Goal: Task Accomplishment & Management: Manage account settings

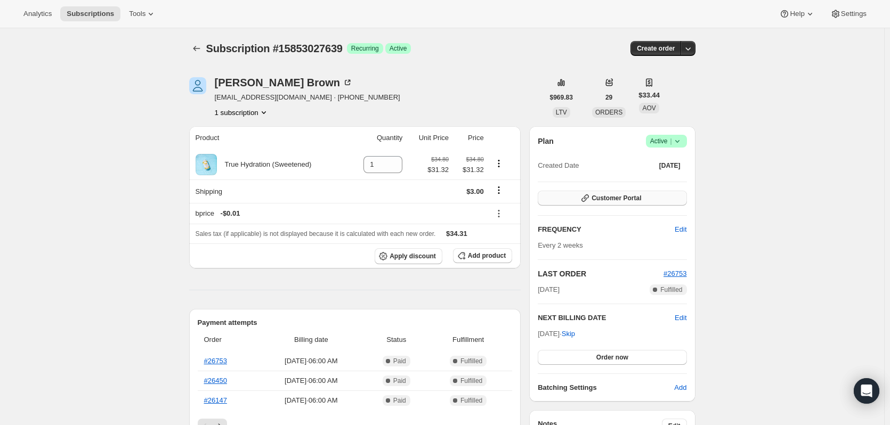
click at [637, 195] on span "Customer Portal" at bounding box center [616, 198] width 50 height 9
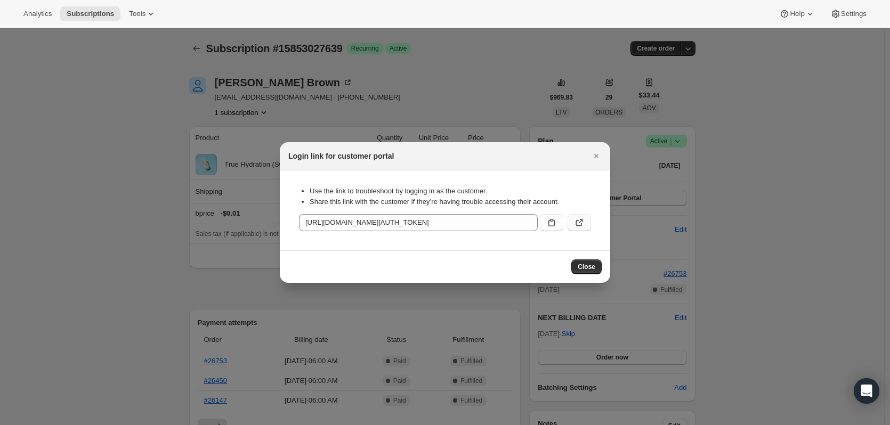
click at [578, 222] on icon ":rc2:" at bounding box center [579, 222] width 11 height 11
click at [603, 154] on div "Login link for customer portal" at bounding box center [445, 156] width 330 height 28
click at [598, 154] on icon "Close" at bounding box center [596, 156] width 11 height 11
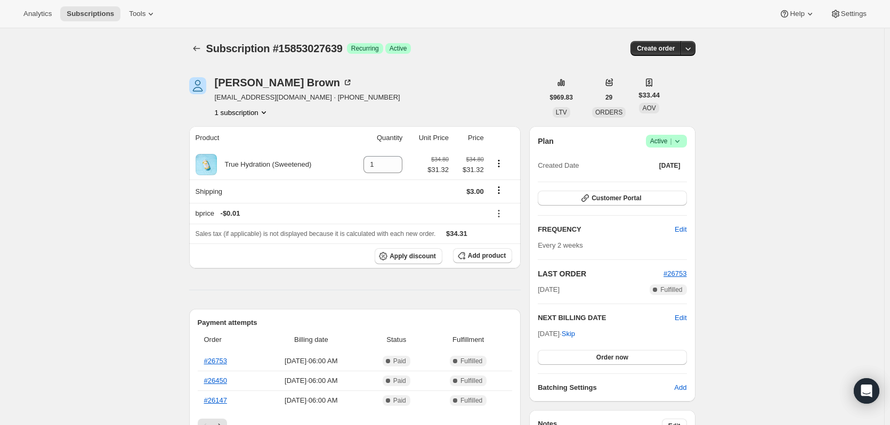
click at [192, 48] on button "Subscriptions" at bounding box center [196, 48] width 15 height 15
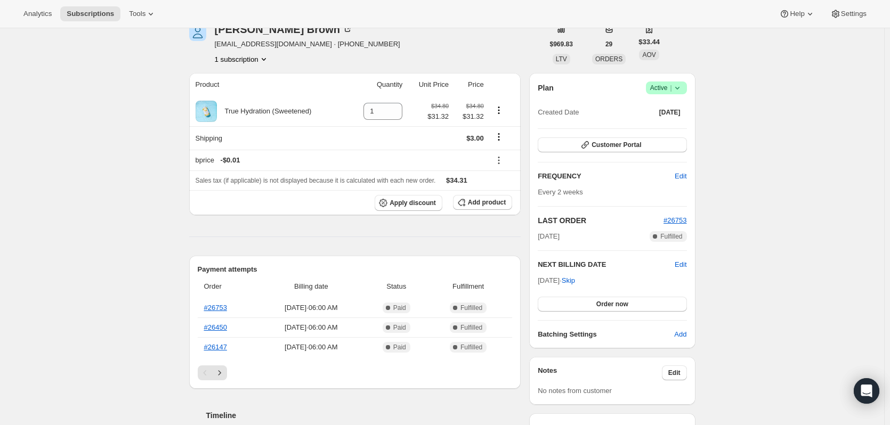
click at [682, 92] on icon at bounding box center [677, 88] width 11 height 11
click at [673, 128] on span "Cancel subscription" at bounding box center [669, 127] width 60 height 8
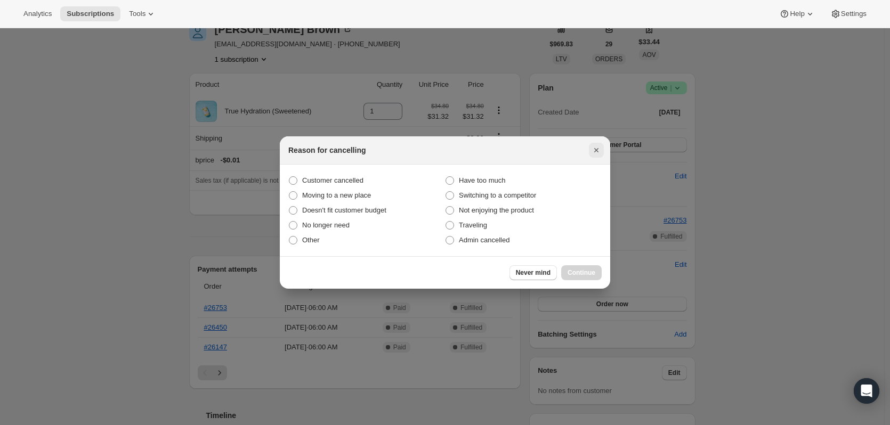
click at [596, 154] on icon "Close" at bounding box center [596, 150] width 11 height 11
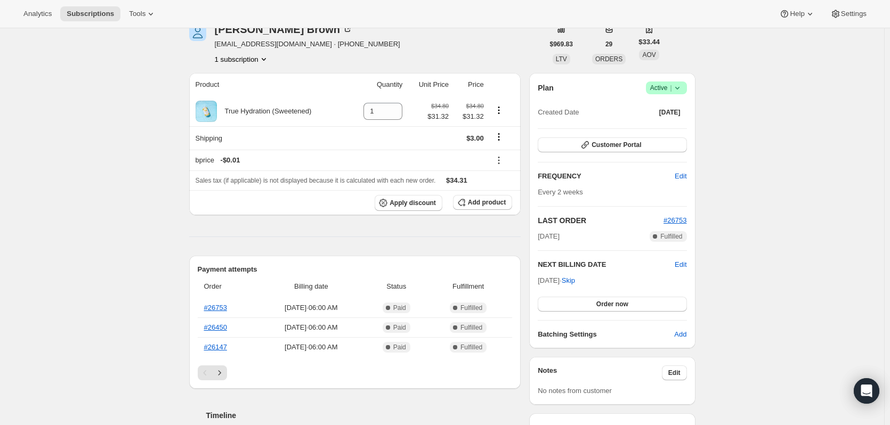
click at [676, 89] on icon at bounding box center [677, 88] width 11 height 11
click at [679, 123] on span "Cancel subscription" at bounding box center [669, 127] width 60 height 8
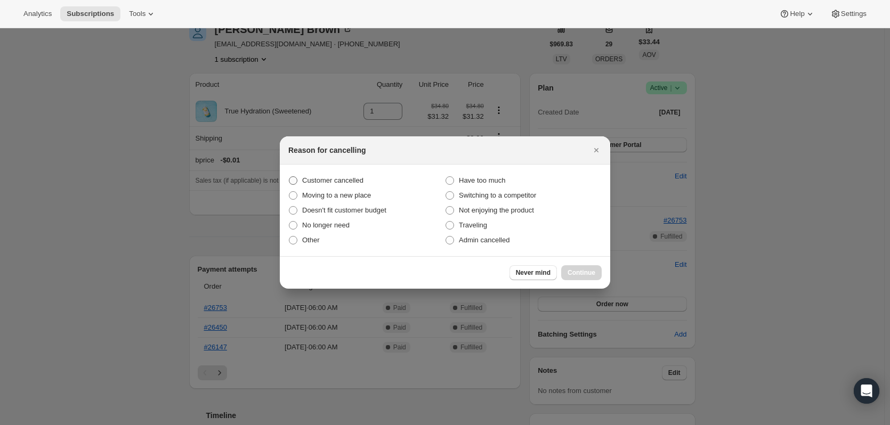
click at [336, 181] on span "Customer cancelled" at bounding box center [332, 180] width 61 height 8
click at [289, 177] on input "Customer cancelled" at bounding box center [289, 176] width 1 height 1
radio input "true"
click at [579, 272] on span "Continue" at bounding box center [581, 272] width 28 height 9
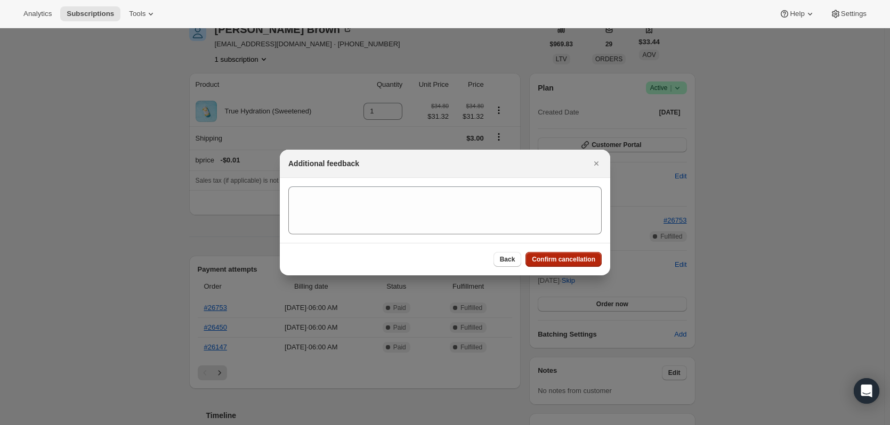
click at [577, 263] on span "Confirm cancellation" at bounding box center [563, 259] width 63 height 9
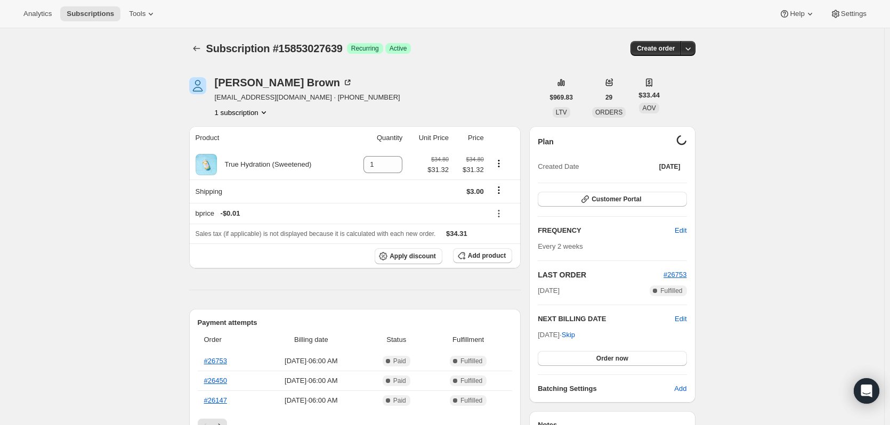
scroll to position [53, 0]
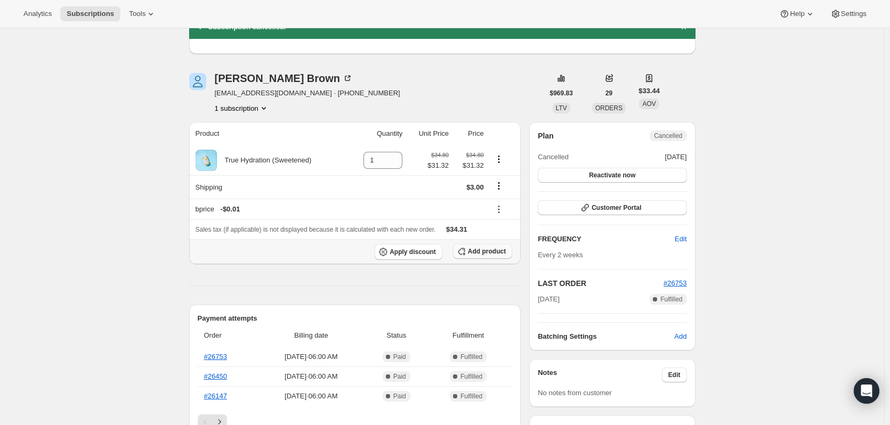
click at [467, 251] on icon "button" at bounding box center [461, 251] width 11 height 11
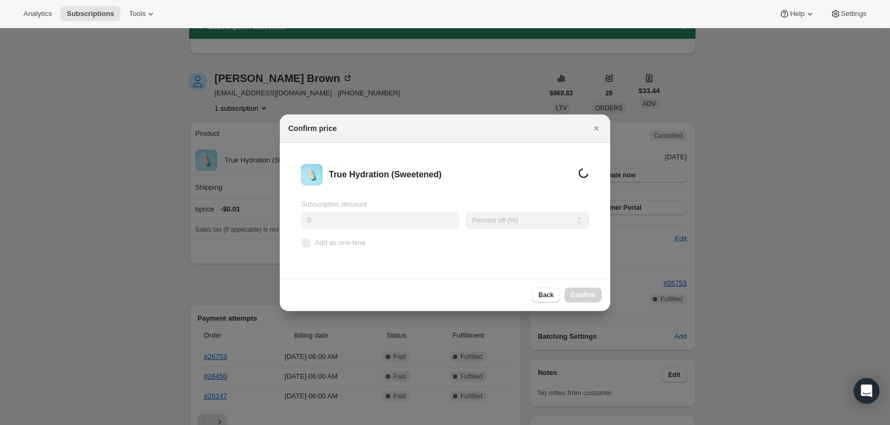
scroll to position [0, 0]
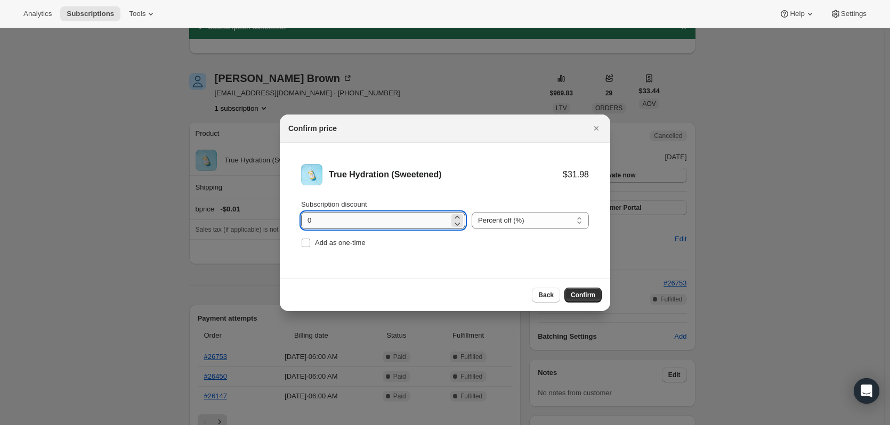
click at [336, 216] on input "0" at bounding box center [375, 220] width 148 height 17
drag, startPoint x: 336, startPoint y: 216, endPoint x: 289, endPoint y: 219, distance: 47.0
click at [289, 219] on li "True Hydration (Sweetened) $31.98 Subscription discount 0 Percent off (%) Amoun…" at bounding box center [445, 207] width 330 height 129
type input "15"
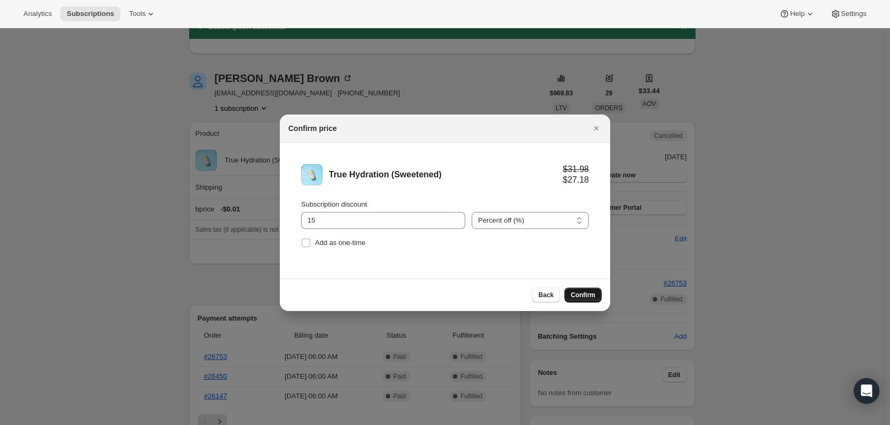
click at [578, 294] on span "Confirm" at bounding box center [582, 295] width 25 height 9
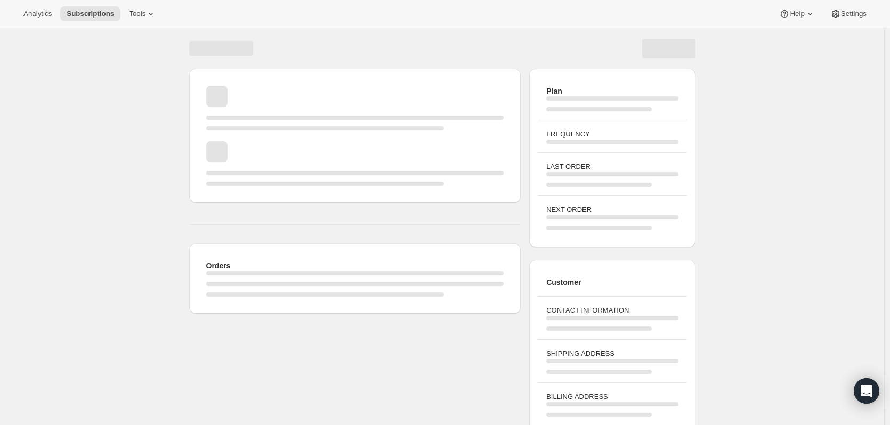
scroll to position [53, 0]
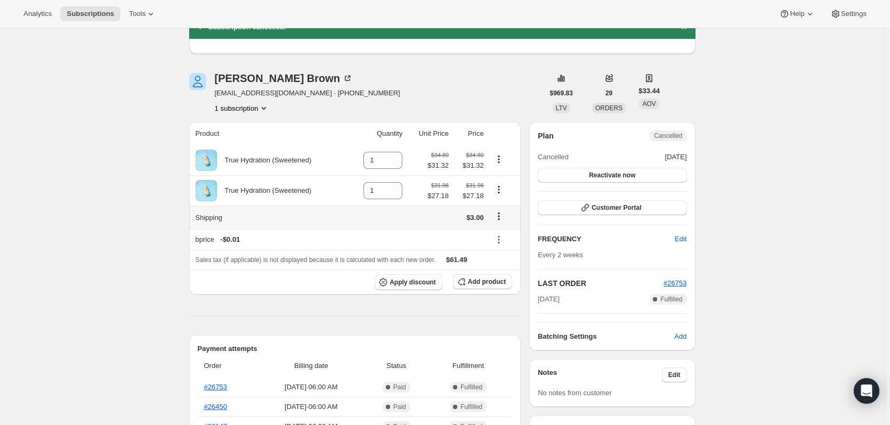
click at [499, 219] on icon "Shipping actions" at bounding box center [498, 216] width 11 height 11
click at [497, 234] on span "Edit shipping rate" at bounding box center [500, 238] width 53 height 8
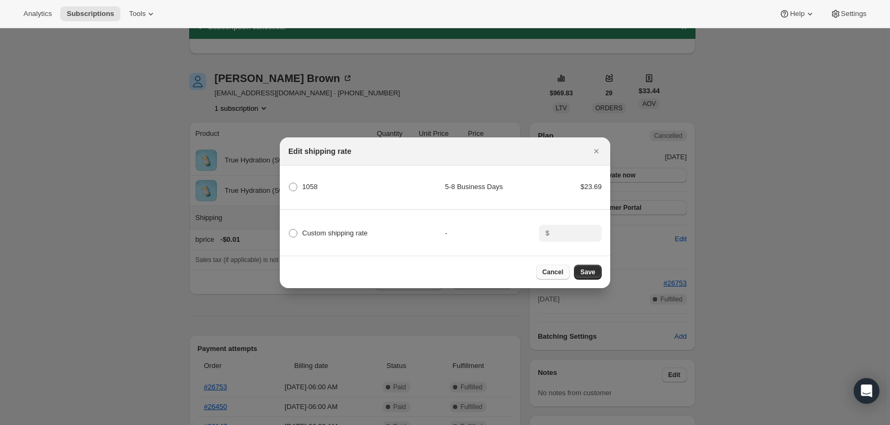
click at [551, 272] on span "Cancel" at bounding box center [552, 272] width 21 height 9
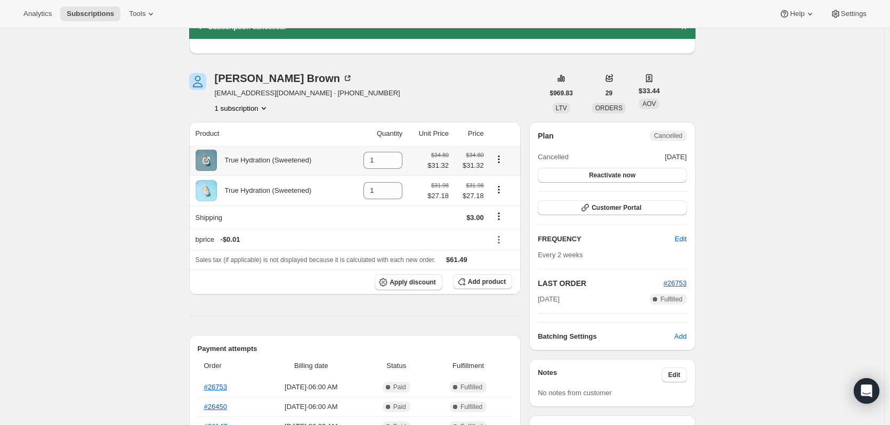
click at [503, 160] on icon "Product actions" at bounding box center [498, 159] width 11 height 11
click at [379, 163] on input "1" at bounding box center [374, 160] width 23 height 17
click at [397, 164] on icon at bounding box center [394, 163] width 5 height 3
type input "0"
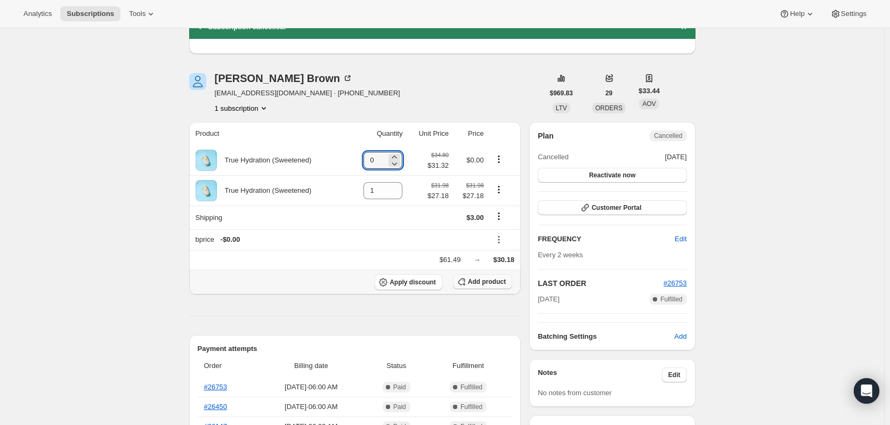
click at [485, 288] on button "Add product" at bounding box center [482, 281] width 59 height 15
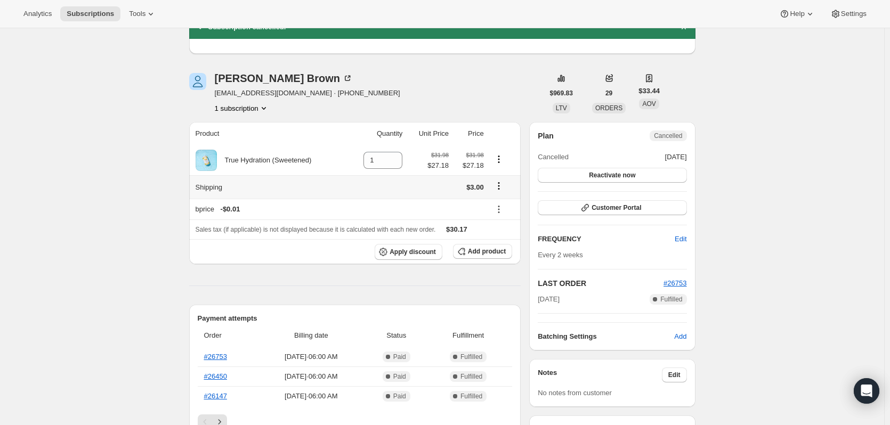
click at [506, 186] on button "Shipping actions" at bounding box center [498, 186] width 17 height 12
click at [501, 210] on span "Edit shipping rate" at bounding box center [500, 207] width 53 height 8
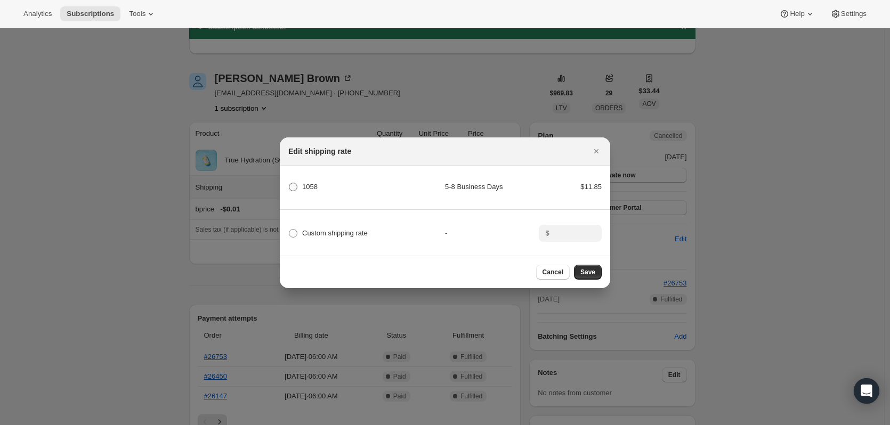
click at [308, 185] on span "1058" at bounding box center [309, 187] width 15 height 8
click at [289, 183] on input "1058" at bounding box center [289, 183] width 1 height 1
radio input "true"
click at [593, 275] on span "Save" at bounding box center [587, 272] width 15 height 9
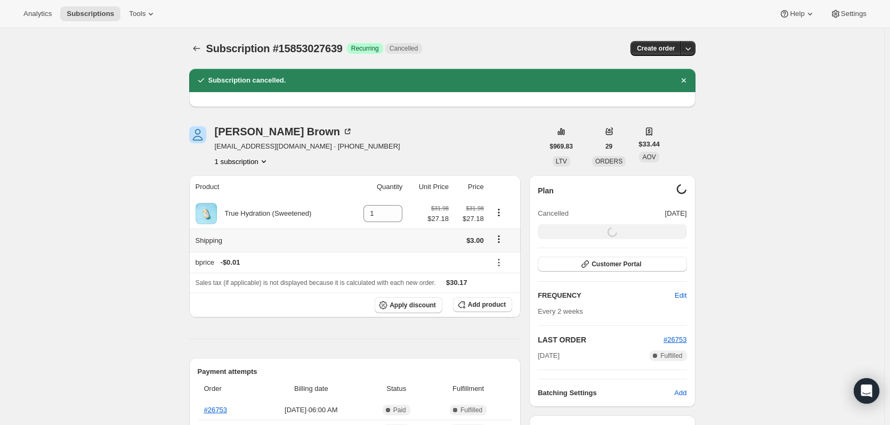
scroll to position [53, 0]
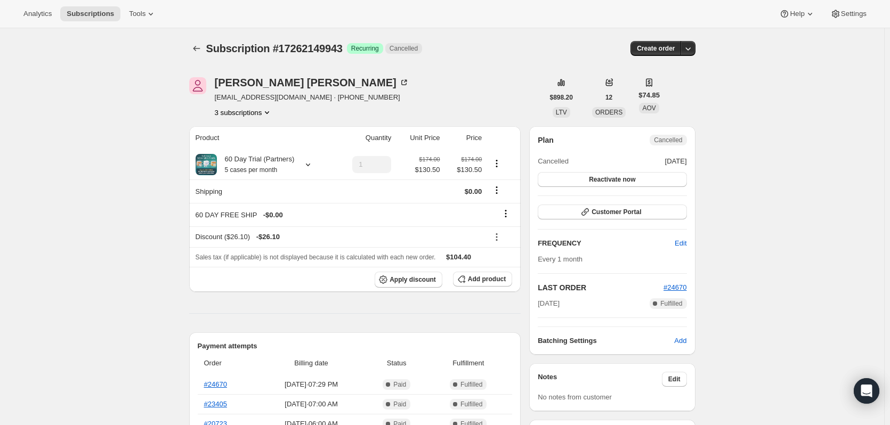
click at [259, 111] on button "3 subscriptions" at bounding box center [244, 112] width 58 height 11
click at [256, 136] on span "16482992439" at bounding box center [246, 132] width 74 height 11
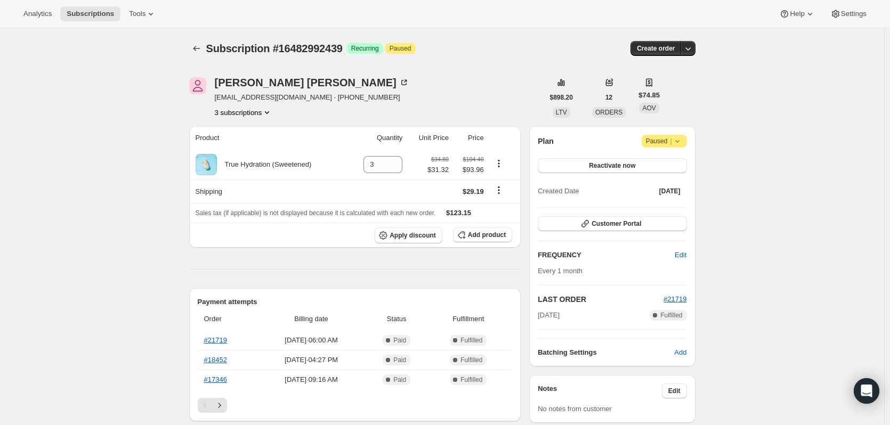
click at [250, 112] on button "3 subscriptions" at bounding box center [244, 112] width 58 height 11
click at [258, 166] on span "20421673271" at bounding box center [246, 169] width 74 height 11
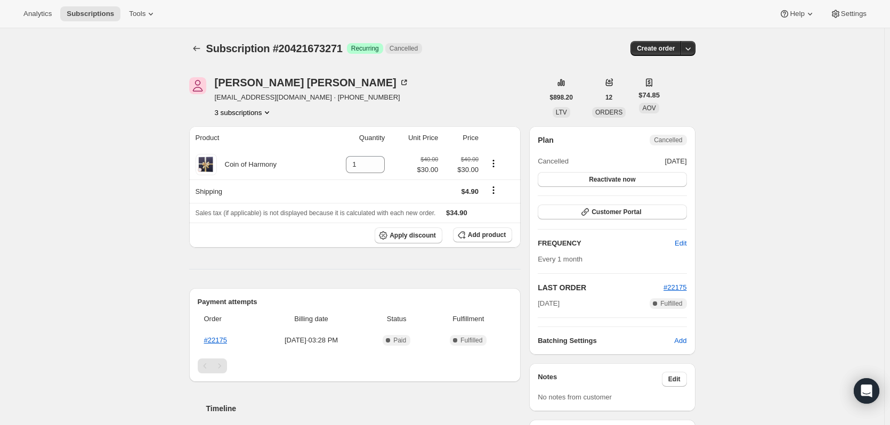
click at [233, 108] on button "3 subscriptions" at bounding box center [244, 112] width 58 height 11
click at [235, 148] on span "17262149943" at bounding box center [230, 150] width 43 height 8
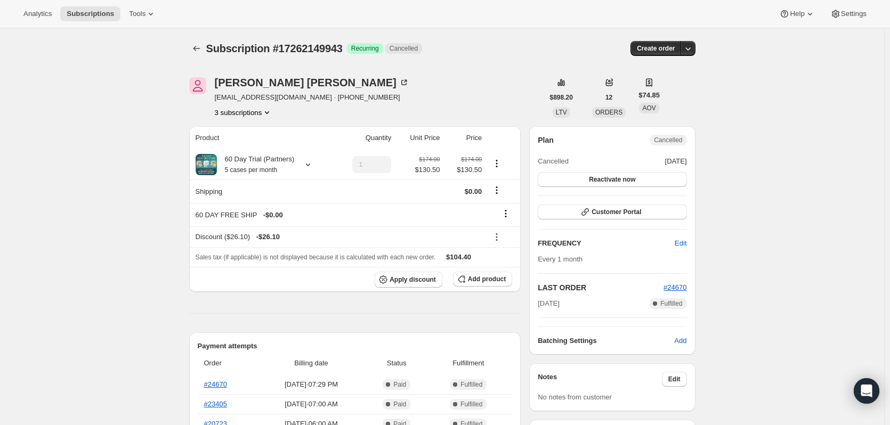
click at [254, 110] on button "3 subscriptions" at bounding box center [244, 112] width 58 height 11
click at [248, 126] on button "16482992439" at bounding box center [246, 132] width 80 height 17
